Goal: Ask a question

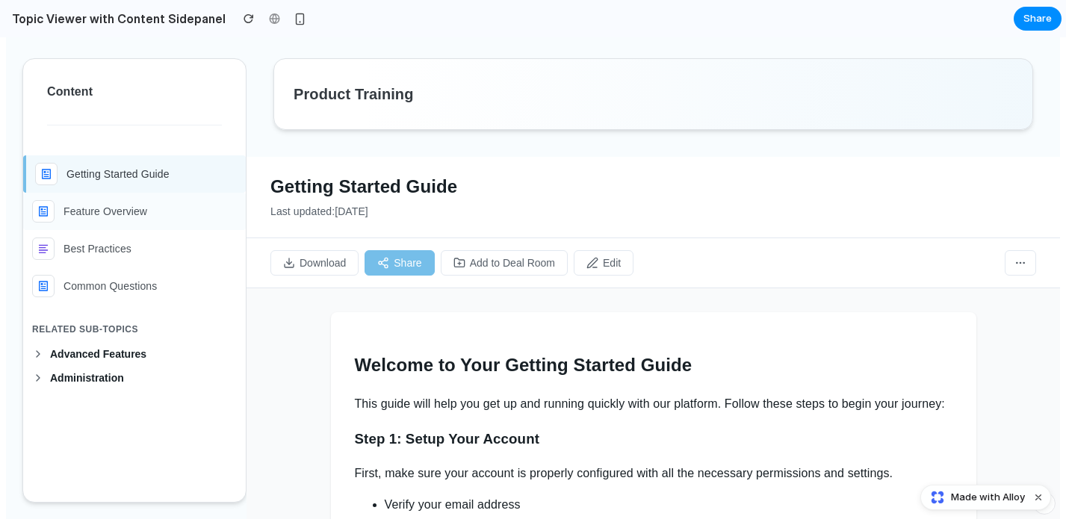
click at [118, 205] on p "Feature Overview" at bounding box center [106, 212] width 84 height 16
click at [114, 232] on li "Best Practices" at bounding box center [134, 248] width 223 height 37
click at [134, 245] on div "Best Practices" at bounding box center [134, 249] width 205 height 22
click at [138, 214] on p "Feature Overview" at bounding box center [106, 212] width 84 height 16
click at [493, 259] on span "Add to Deal Room" at bounding box center [512, 263] width 85 height 12
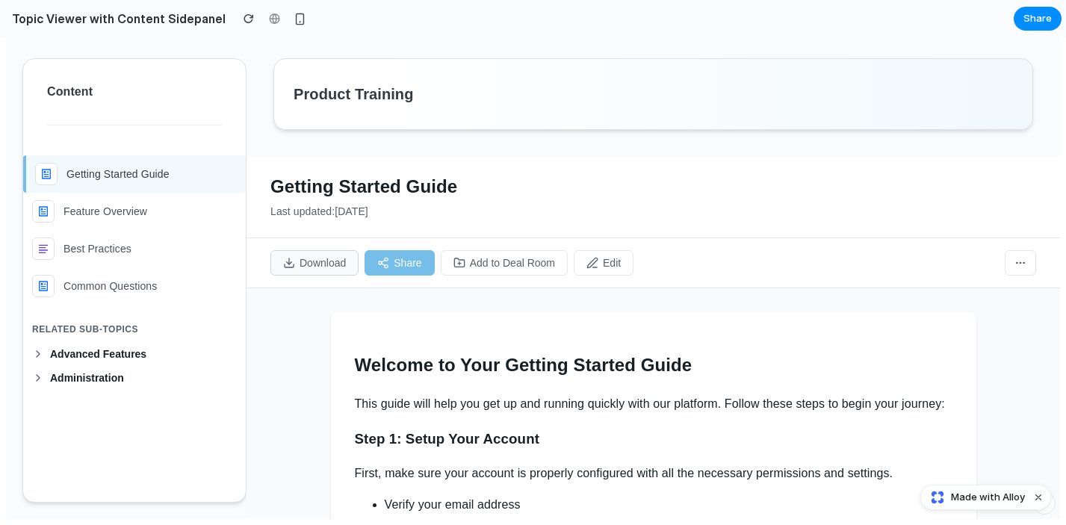
click at [308, 257] on span "Download" at bounding box center [323, 263] width 46 height 12
click at [436, 256] on div "Download Share Add to Deal Room Edit" at bounding box center [654, 263] width 814 height 50
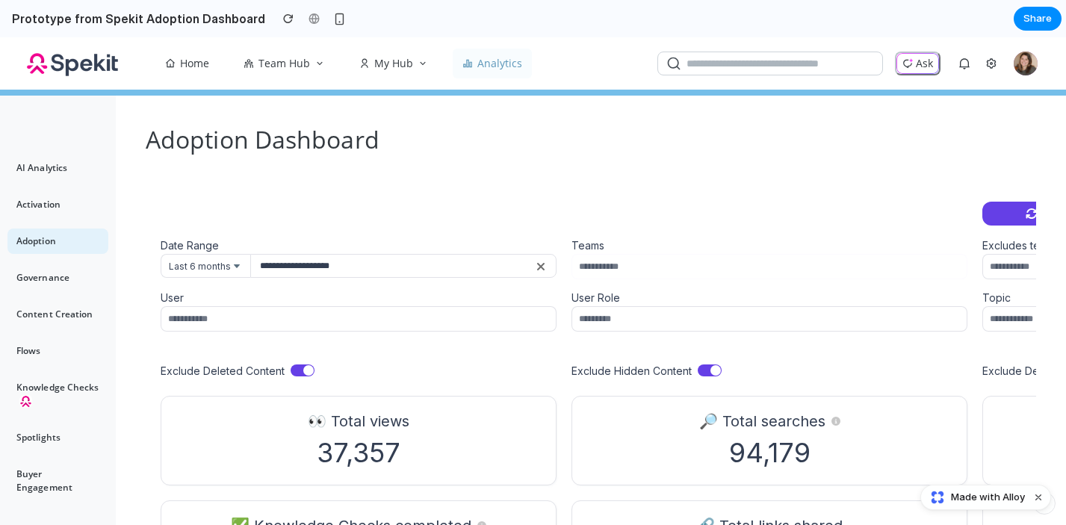
click at [652, 265] on input at bounding box center [768, 266] width 387 height 15
type input "*"
click at [920, 64] on button "Ask" at bounding box center [918, 64] width 46 height 24
click at [356, 276] on input "**********" at bounding box center [403, 266] width 306 height 24
